Goal: Transaction & Acquisition: Register for event/course

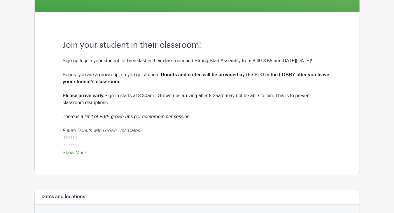
scroll to position [146, 0]
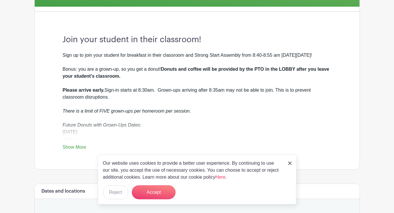
click at [290, 164] on img at bounding box center [289, 163] width 3 height 3
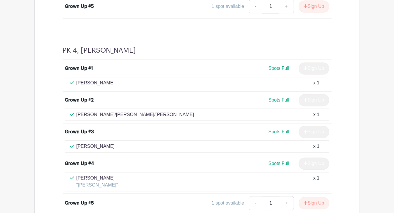
scroll to position [1108, 0]
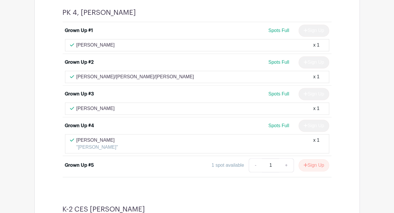
click at [181, 159] on div "1 spot available - 1 + Sign Up" at bounding box center [230, 166] width 198 height 14
click at [222, 162] on div "1 spot available" at bounding box center [228, 165] width 32 height 7
click at [319, 160] on button "Sign Up" at bounding box center [314, 166] width 31 height 12
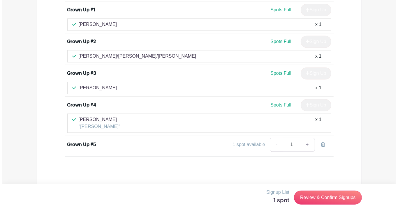
scroll to position [1137, 0]
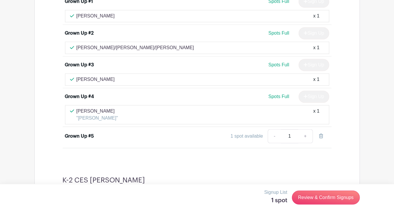
click at [249, 133] on div "1 spot available" at bounding box center [247, 136] width 32 height 7
click at [181, 146] on div "PK 4, [PERSON_NAME] Grown Up #1 Spots Full Sign Up [PERSON_NAME] x 1 Grown Up #…" at bounding box center [197, 63] width 297 height 197
drag, startPoint x: 85, startPoint y: 123, endPoint x: 88, endPoint y: 122, distance: 3.0
click at [85, 133] on div "Grown Up #5" at bounding box center [79, 136] width 29 height 7
drag, startPoint x: 151, startPoint y: 132, endPoint x: 187, endPoint y: 128, distance: 36.5
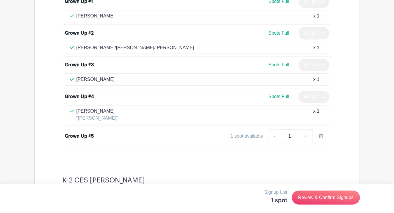
click at [152, 132] on li "Grown Up #5 1 spot available - 1 +" at bounding box center [197, 137] width 269 height 21
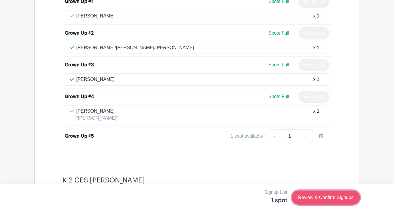
click at [329, 197] on link "Review & Confirm Signups" at bounding box center [326, 198] width 68 height 14
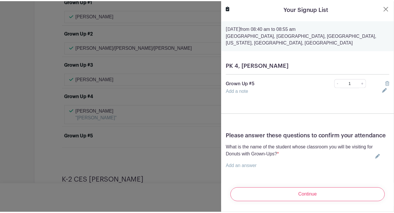
scroll to position [0, 0]
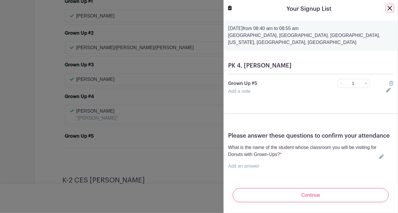
click at [387, 9] on button "Close" at bounding box center [390, 8] width 7 height 7
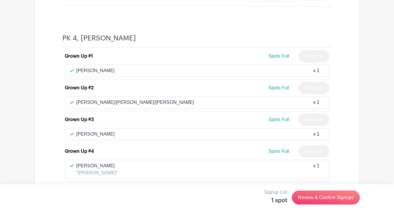
scroll to position [1108, 0]
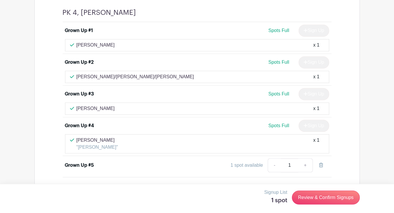
click at [247, 162] on div "1 spot available" at bounding box center [247, 165] width 32 height 7
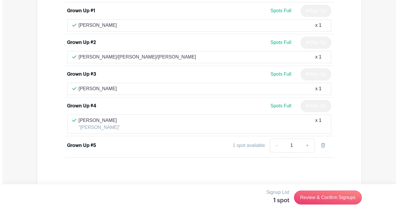
scroll to position [1137, 0]
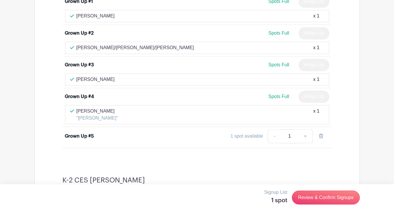
click at [254, 129] on div "1 spot available - 1 +" at bounding box center [230, 136] width 198 height 14
click at [253, 129] on div "1 spot available - 1 +" at bounding box center [230, 136] width 198 height 14
click at [252, 133] on div "1 spot available" at bounding box center [247, 136] width 32 height 7
click at [253, 133] on div "1 spot available" at bounding box center [247, 136] width 32 height 7
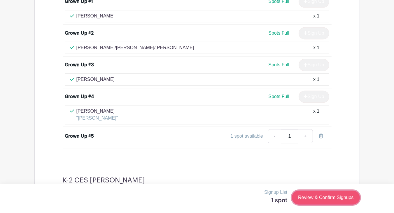
click at [327, 198] on link "Review & Confirm Signups" at bounding box center [326, 198] width 68 height 14
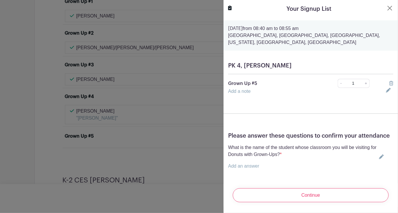
scroll to position [10, 0]
click at [386, 88] on icon at bounding box center [388, 90] width 5 height 5
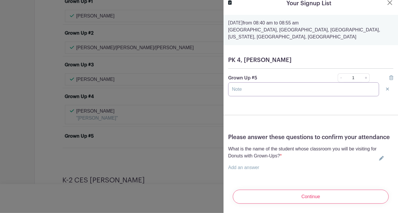
click at [337, 87] on input "text" at bounding box center [303, 90] width 151 height 14
type input "[PERSON_NAME]"
click at [253, 166] on link "Add an answer" at bounding box center [243, 167] width 31 height 5
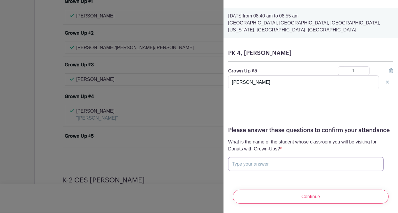
click at [331, 171] on input "text" at bounding box center [306, 164] width 156 height 14
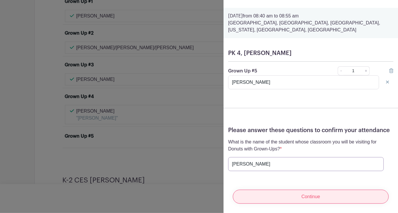
type input "[PERSON_NAME]"
click at [286, 198] on input "Continue" at bounding box center [311, 197] width 156 height 14
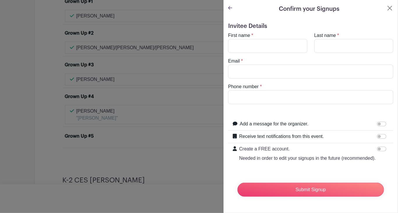
scroll to position [0, 0]
click at [268, 44] on input "First name" at bounding box center [267, 46] width 79 height 14
click at [266, 48] on input "First name" at bounding box center [267, 46] width 79 height 14
type input "[PERSON_NAME]"
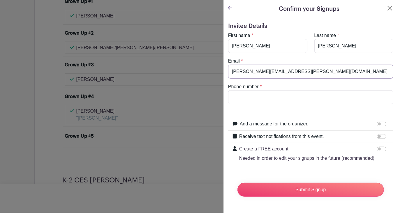
type input "[PERSON_NAME][EMAIL_ADDRESS][PERSON_NAME][DOMAIN_NAME]"
click at [322, 102] on input "Phone number" at bounding box center [310, 97] width 165 height 14
type input "2016932564"
click at [343, 116] on form "Invitee Details First name * [PERSON_NAME] Last name * [PERSON_NAME] Email * [P…" at bounding box center [310, 112] width 165 height 179
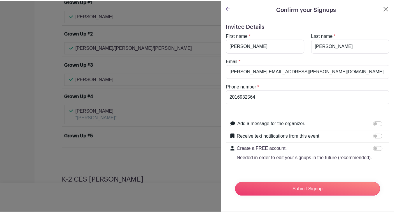
scroll to position [8, 0]
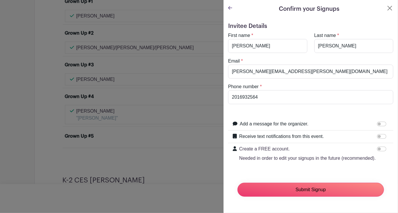
click at [330, 190] on input "Submit Signup" at bounding box center [311, 190] width 147 height 14
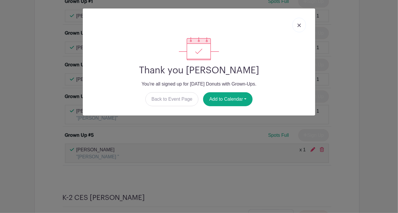
click at [301, 26] on link at bounding box center [299, 25] width 13 height 15
